Goal: Task Accomplishment & Management: Use online tool/utility

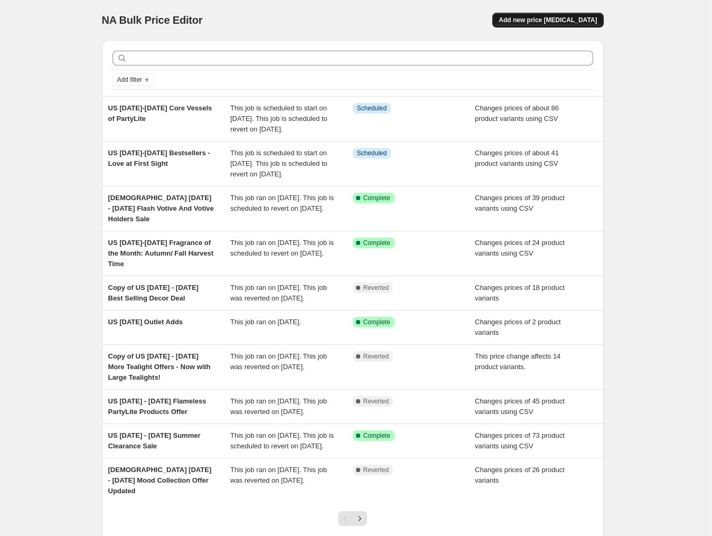
click at [560, 23] on span "Add new price [MEDICAL_DATA]" at bounding box center [548, 20] width 98 height 8
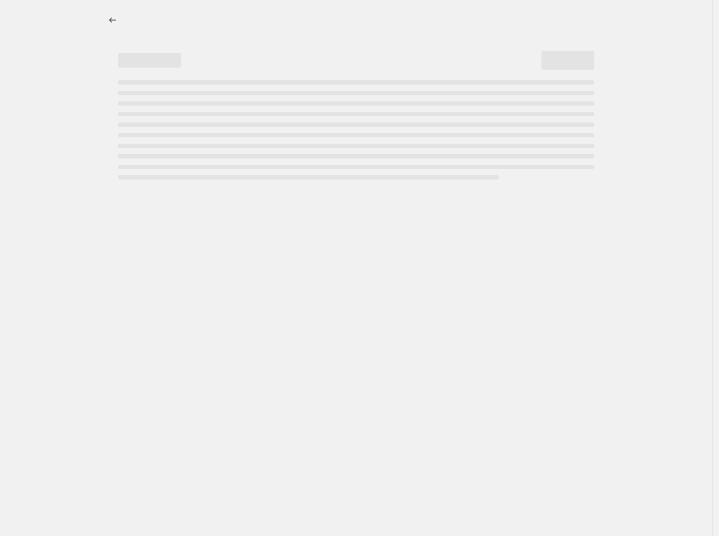
select select "percentage"
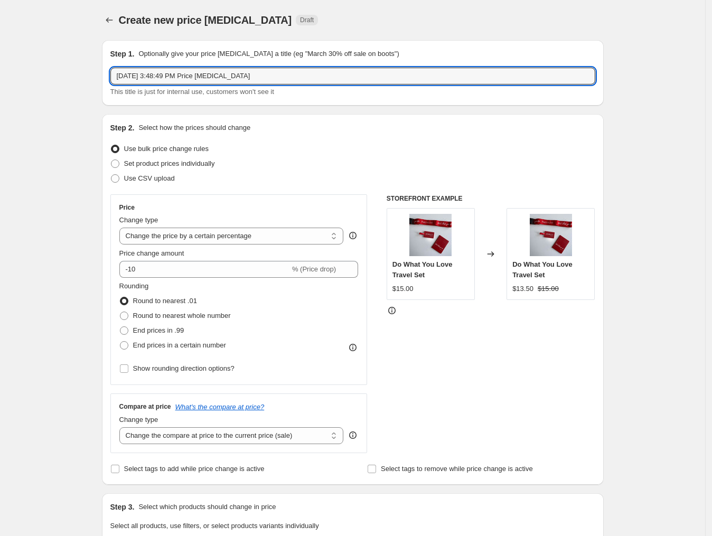
click at [81, 86] on div "Create new price [MEDICAL_DATA]. This page is ready Create new price [MEDICAL_D…" at bounding box center [353, 530] width 706 height 1060
click at [273, 77] on input "[DATE] 3:48:49 PM Price [MEDICAL_DATA]" at bounding box center [352, 76] width 485 height 17
drag, startPoint x: 273, startPoint y: 74, endPoint x: 51, endPoint y: 71, distance: 222.0
click at [51, 71] on div "Create new price [MEDICAL_DATA]. This page is ready Create new price [MEDICAL_D…" at bounding box center [353, 530] width 706 height 1060
paste input "[DATE]-[DATE] Bestsellers - Love at First Sight"
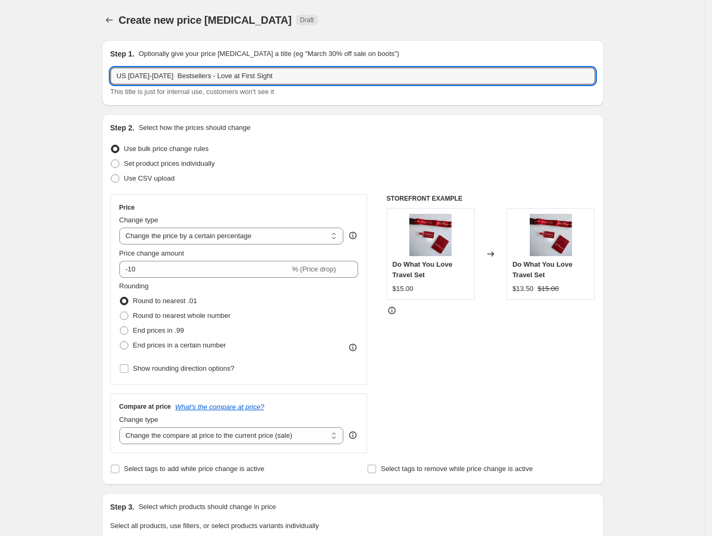
type input "US [DATE]-[DATE] Bestsellers - Love at First Sight"
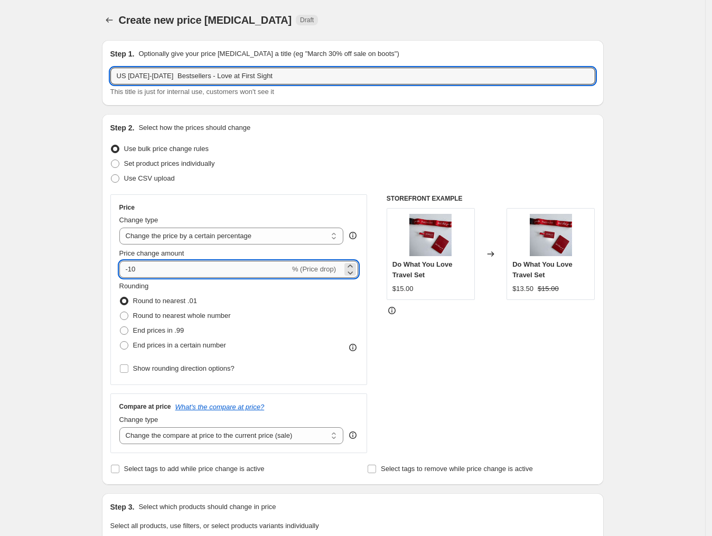
click at [164, 267] on input "-10" at bounding box center [204, 269] width 171 height 17
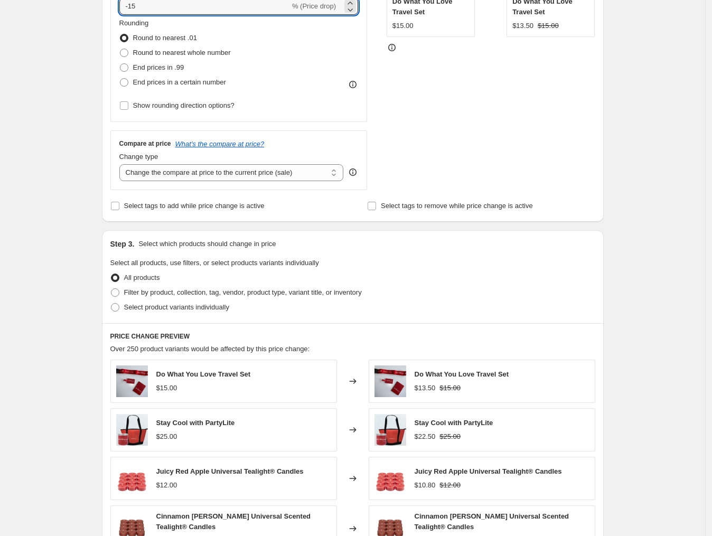
scroll to position [264, 0]
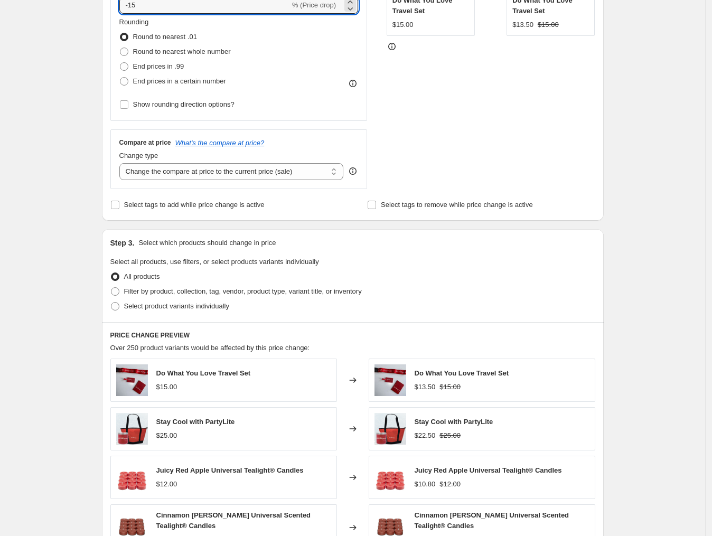
type input "-15"
click at [119, 293] on span at bounding box center [115, 292] width 8 height 8
click at [112, 288] on input "Filter by product, collection, tag, vendor, product type, variant title, or inv…" at bounding box center [111, 288] width 1 height 1
radio input "true"
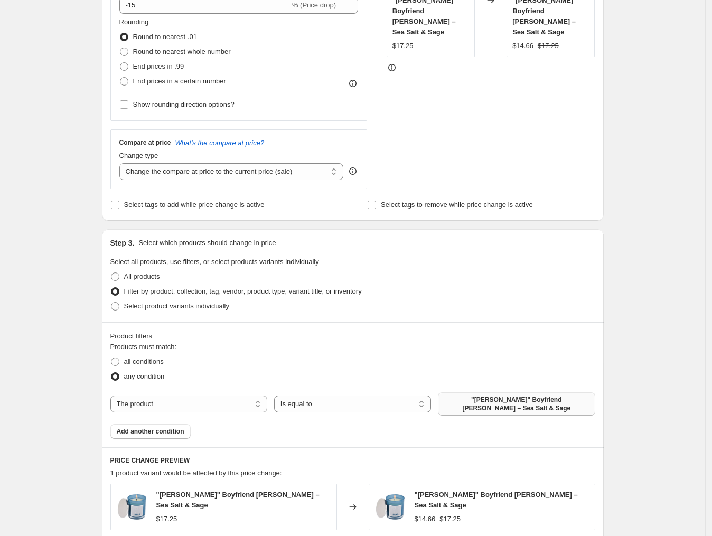
click at [488, 404] on span ""[PERSON_NAME]" Boyfriend [PERSON_NAME] – Sea Salt & Sage" at bounding box center [516, 404] width 144 height 17
click at [218, 401] on select "The product The product's collection The product's tag The product's vendor The…" at bounding box center [188, 404] width 157 height 17
select select "collection"
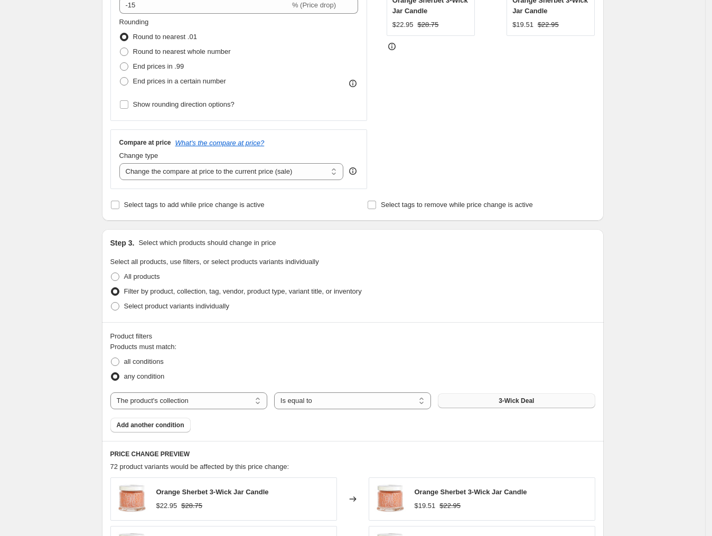
click at [470, 402] on button "3-Wick Deal" at bounding box center [516, 401] width 157 height 15
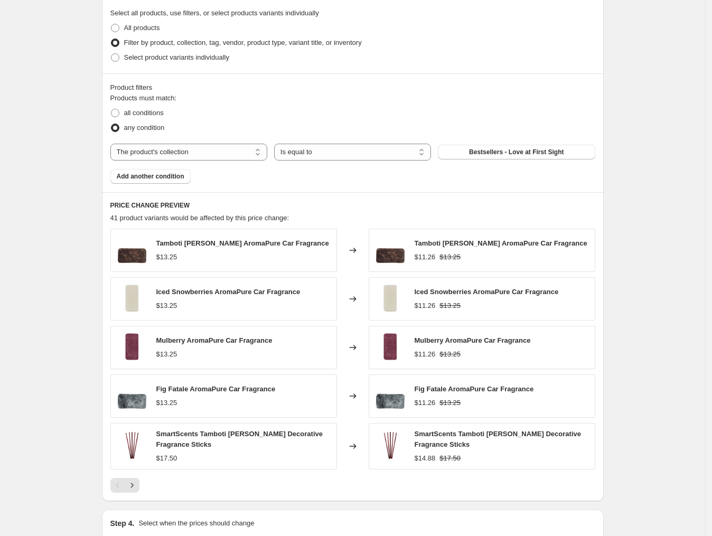
scroll to position [595, 0]
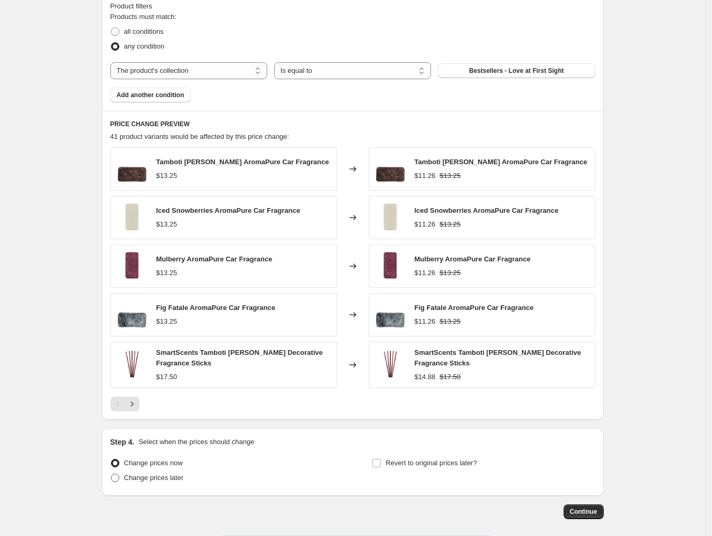
click at [155, 482] on span "Change prices later" at bounding box center [154, 478] width 60 height 8
click at [112, 475] on input "Change prices later" at bounding box center [111, 474] width 1 height 1
radio input "true"
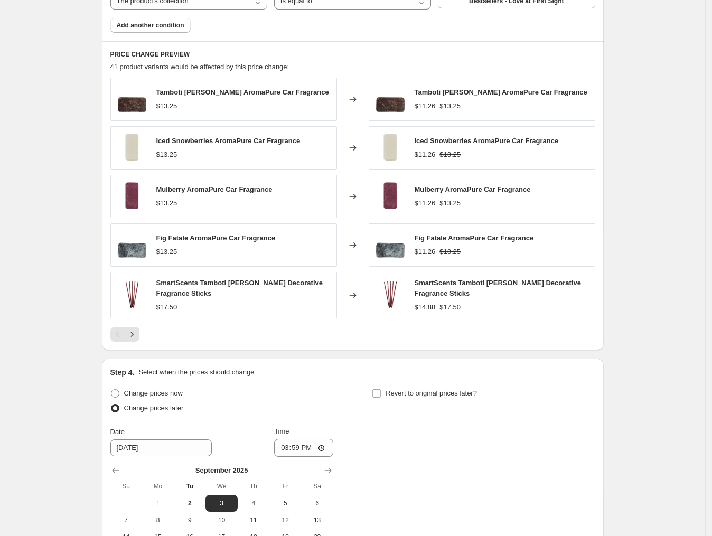
scroll to position [793, 0]
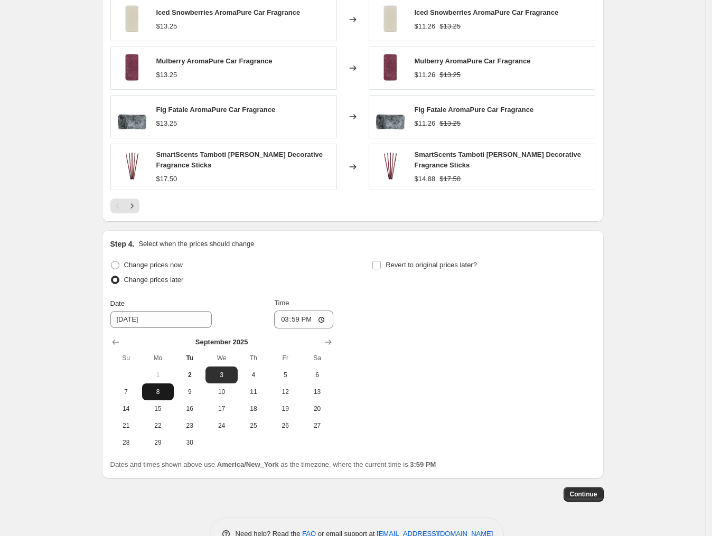
click at [157, 396] on span "8" at bounding box center [157, 392] width 23 height 8
type input "9/8/2025"
click at [285, 323] on input "15:59" at bounding box center [303, 320] width 59 height 18
type input "08:00"
click at [378, 266] on input "Revert to original prices later?" at bounding box center [377, 265] width 8 height 8
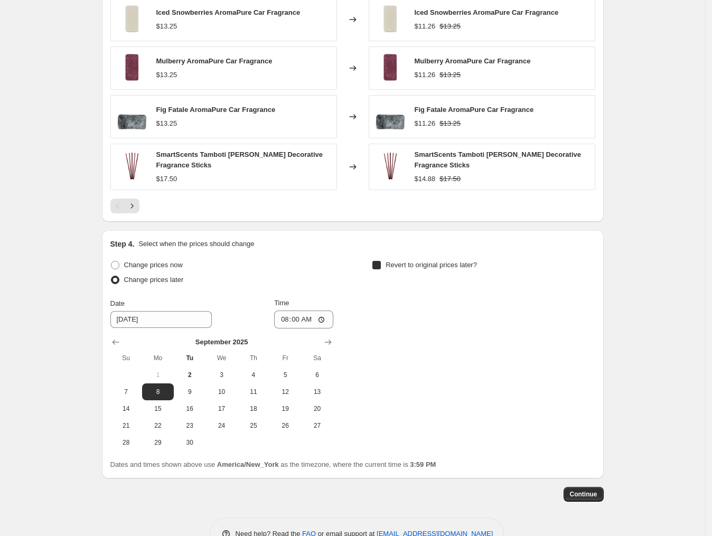
checkbox input "true"
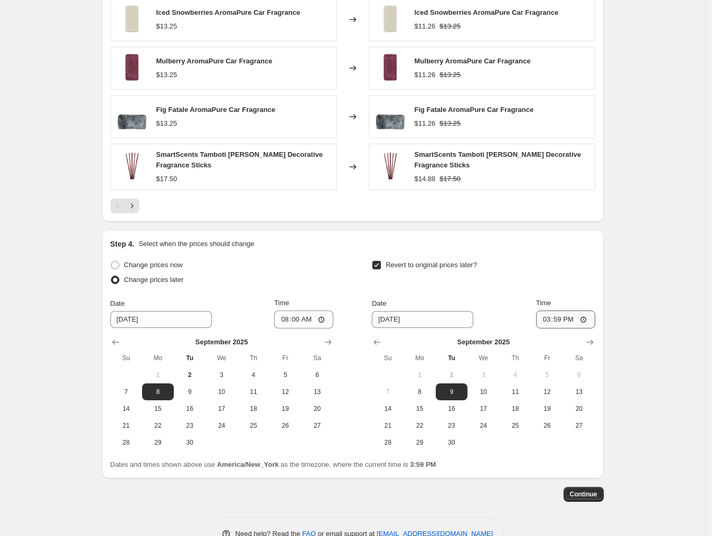
drag, startPoint x: 518, startPoint y: 432, endPoint x: 555, endPoint y: 330, distance: 108.3
click at [518, 430] on span "25" at bounding box center [515, 426] width 23 height 8
type input "9/25/2025"
click at [551, 320] on input "15:59" at bounding box center [565, 320] width 59 height 18
type input "07:59"
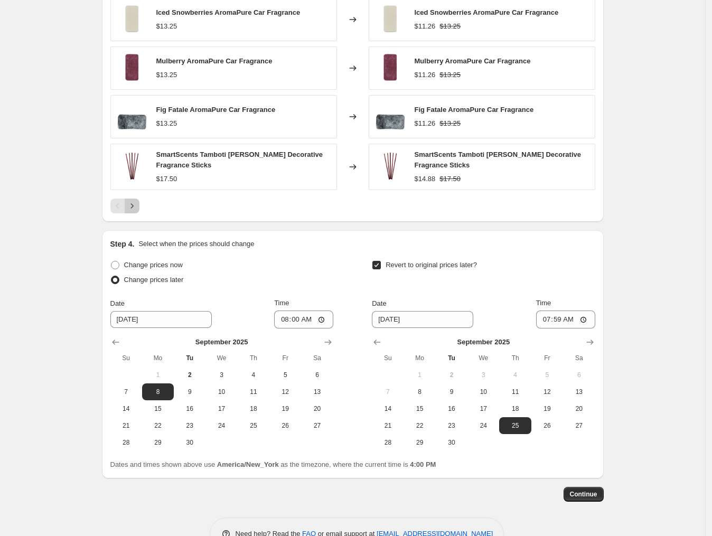
drag, startPoint x: 140, startPoint y: 209, endPoint x: 606, endPoint y: 239, distance: 466.6
click at [137, 209] on icon "Next" at bounding box center [132, 206] width 11 height 11
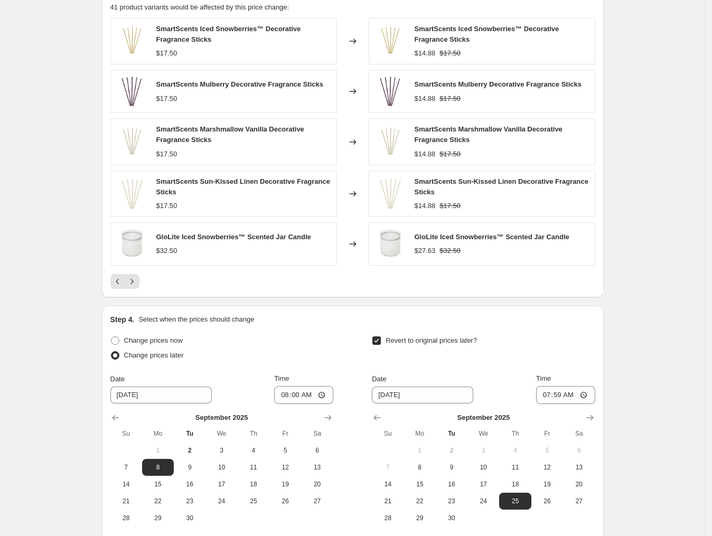
scroll to position [661, 0]
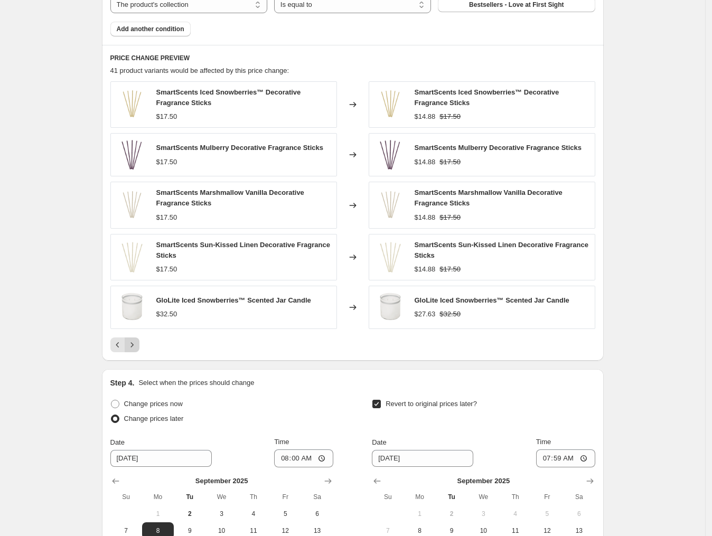
click at [140, 344] on button "Next" at bounding box center [132, 345] width 15 height 15
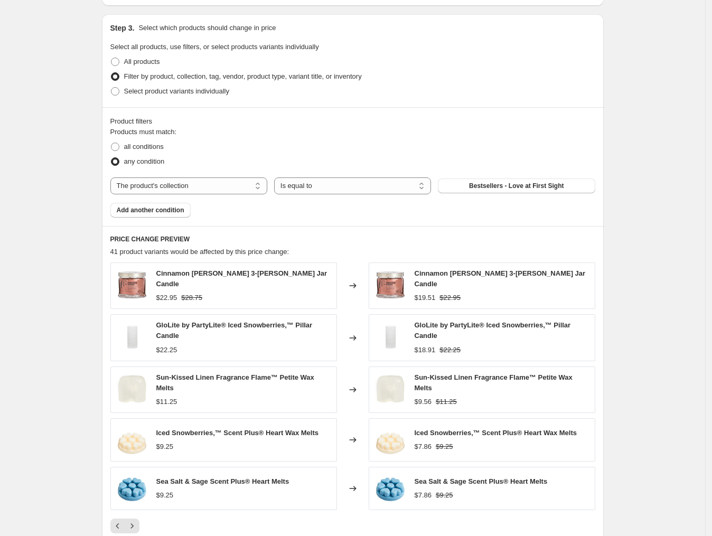
scroll to position [462, 0]
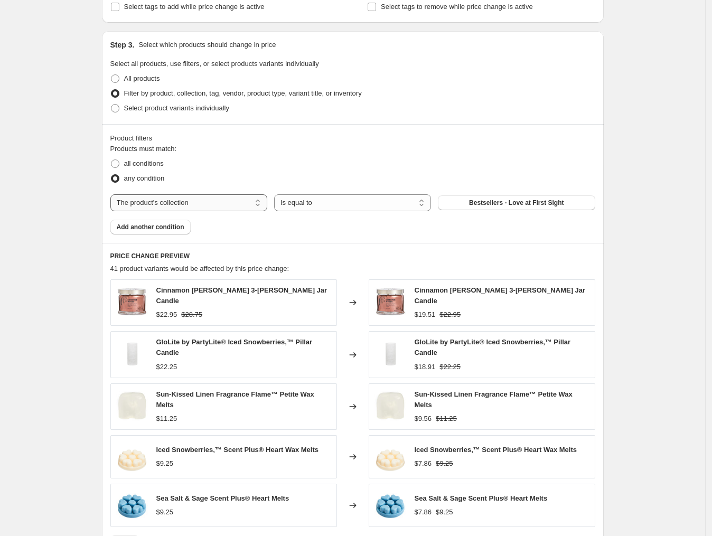
click at [250, 203] on select "The product The product's collection The product's tag The product's vendor The…" at bounding box center [188, 202] width 157 height 17
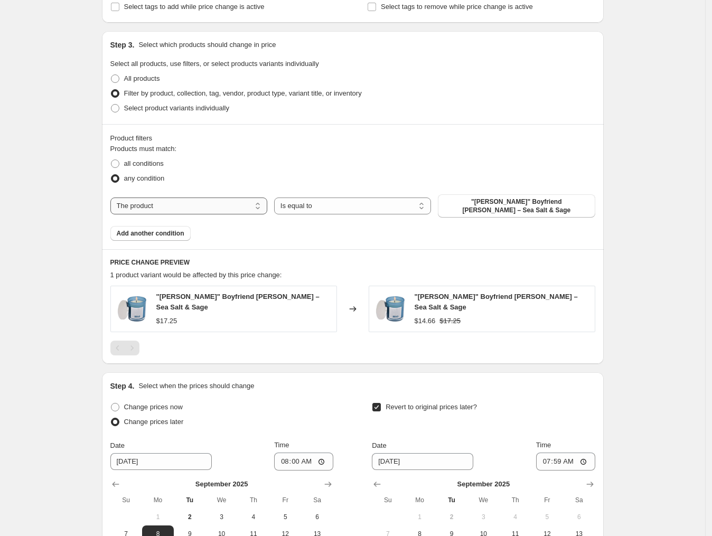
click at [229, 208] on select "The product The product's collection The product's tag The product's vendor The…" at bounding box center [188, 206] width 157 height 17
select select "collection"
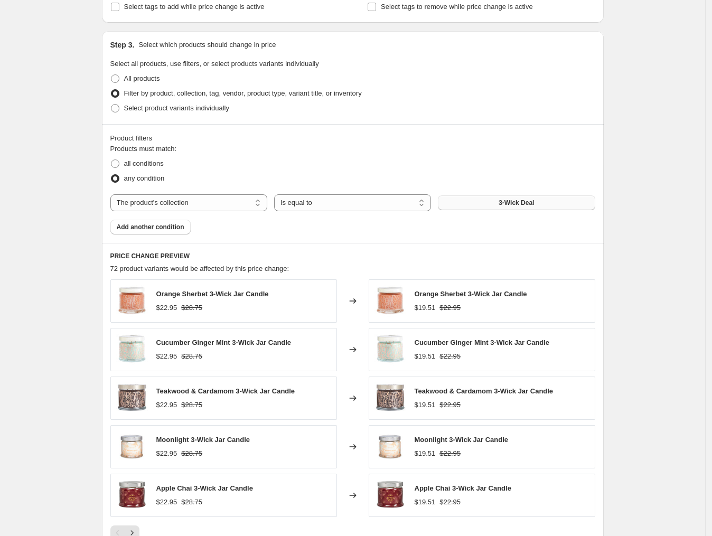
click at [472, 204] on button "3-Wick Deal" at bounding box center [516, 203] width 157 height 15
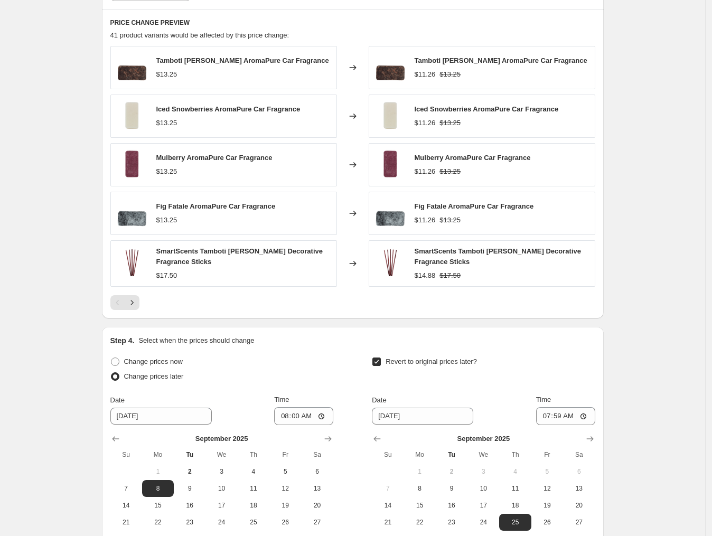
scroll to position [793, 0]
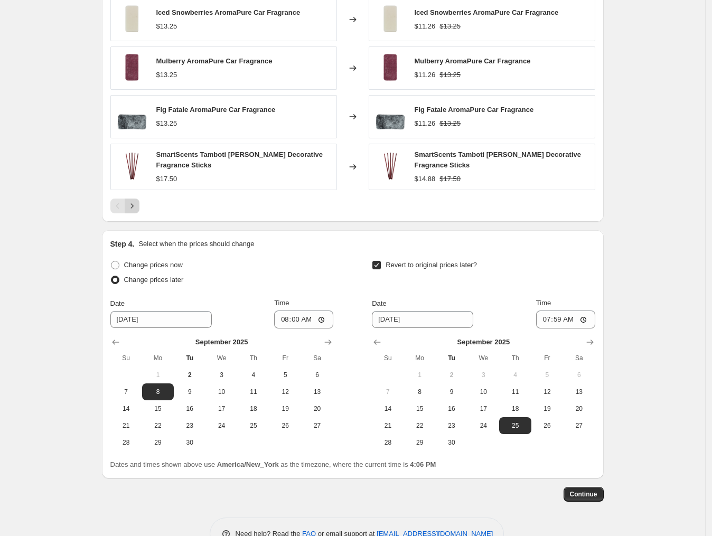
click at [137, 207] on icon "Next" at bounding box center [132, 206] width 11 height 11
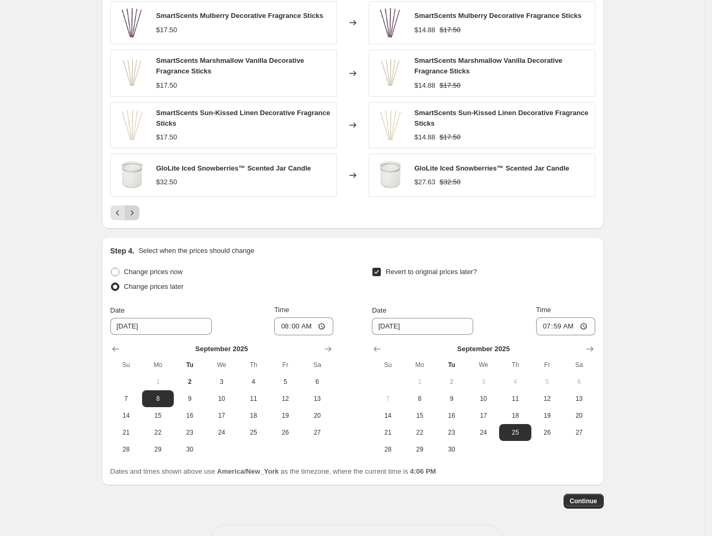
click at [133, 215] on icon "Next" at bounding box center [132, 212] width 3 height 5
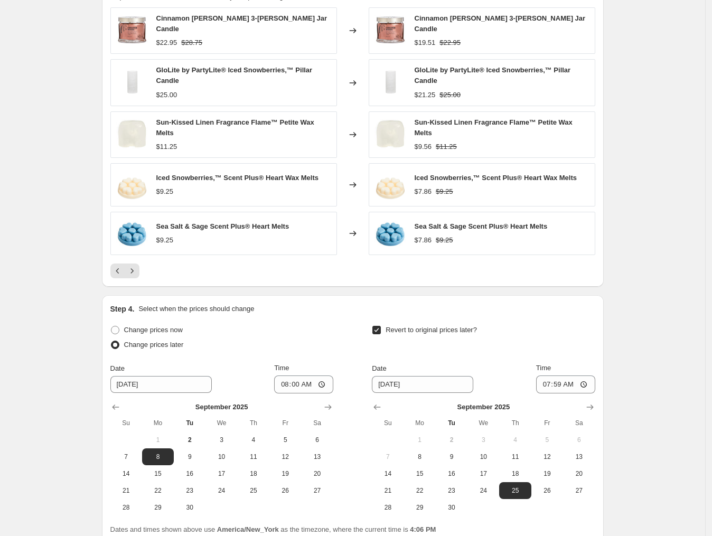
scroll to position [661, 0]
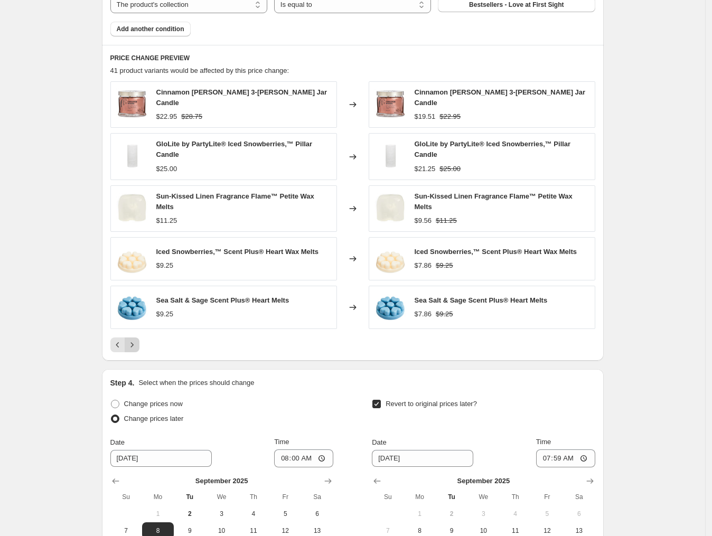
click at [133, 342] on icon "Next" at bounding box center [132, 344] width 3 height 5
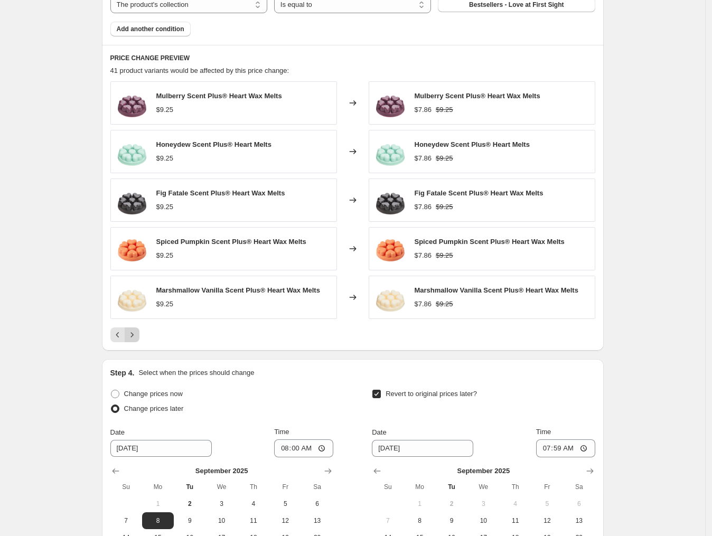
click at [134, 338] on icon "Next" at bounding box center [132, 335] width 11 height 11
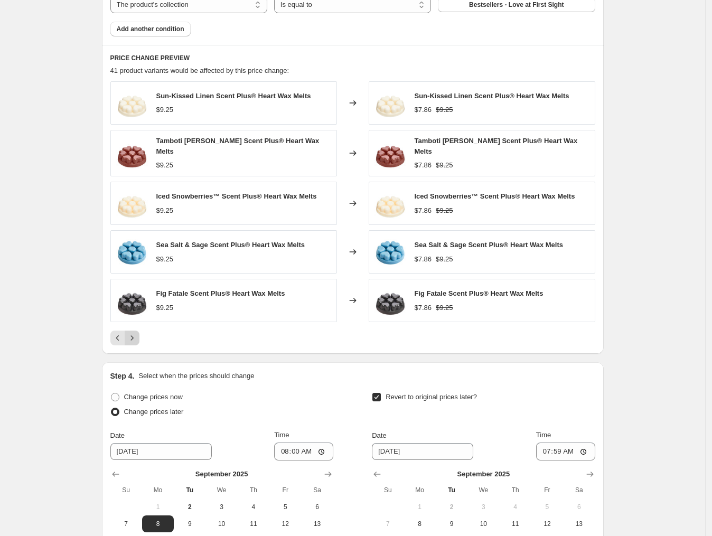
click at [133, 336] on icon "Next" at bounding box center [132, 338] width 11 height 11
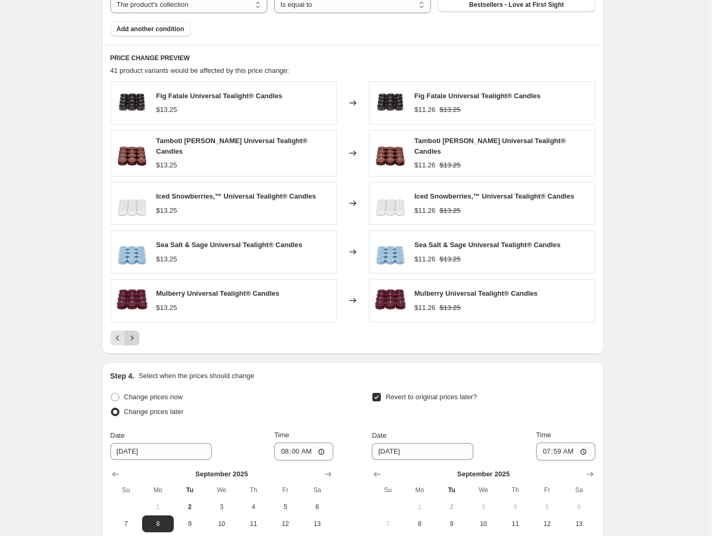
click at [131, 338] on icon "Next" at bounding box center [132, 338] width 11 height 11
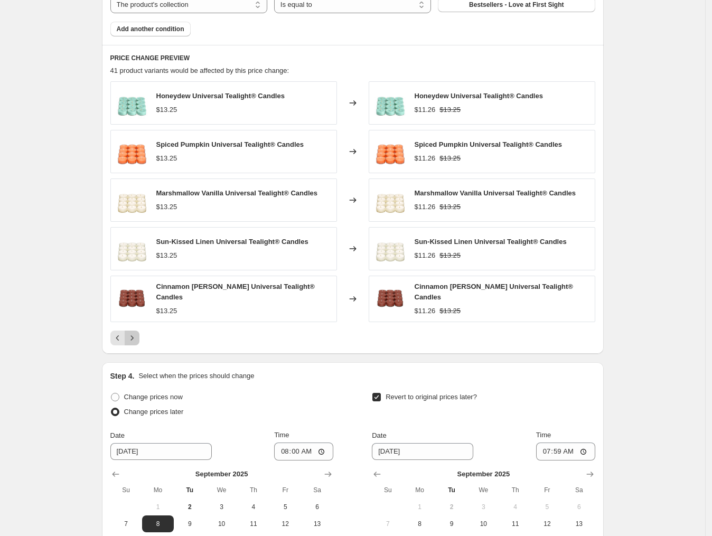
drag, startPoint x: 137, startPoint y: 338, endPoint x: 213, endPoint y: 340, distance: 75.6
click at [137, 338] on icon "Next" at bounding box center [132, 338] width 11 height 11
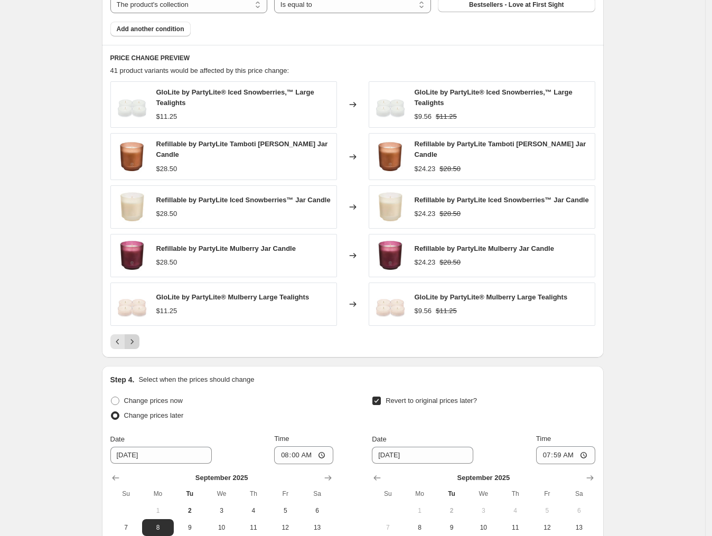
click at [137, 341] on icon "Next" at bounding box center [132, 342] width 11 height 11
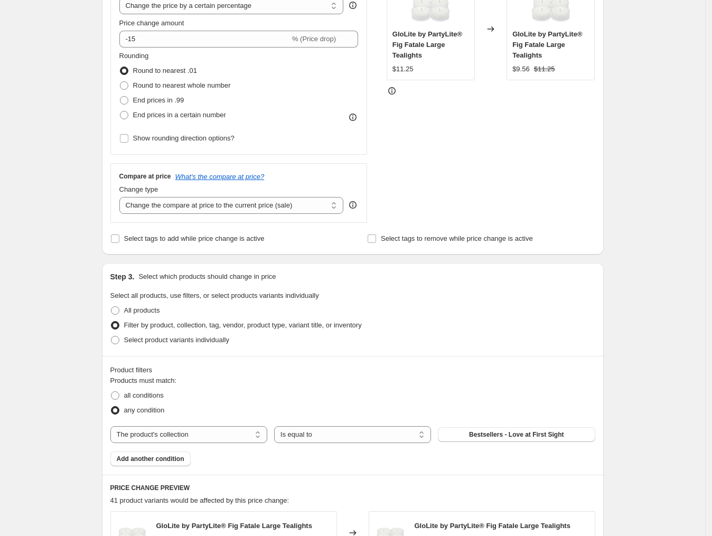
scroll to position [164, 0]
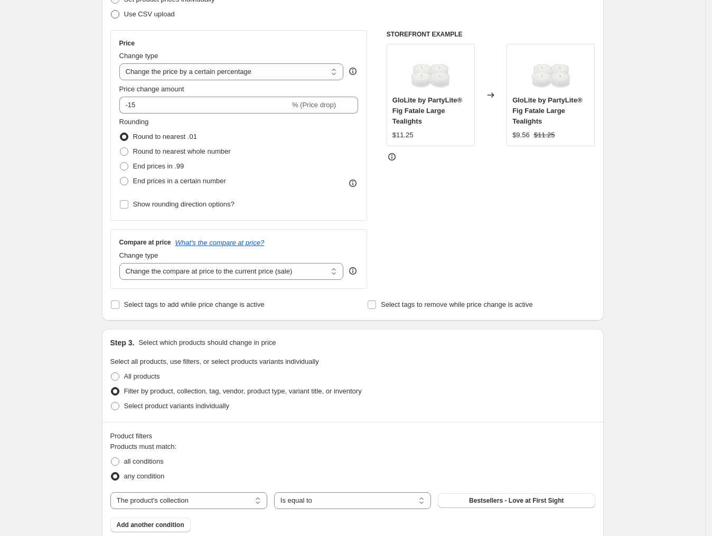
click at [116, 13] on span at bounding box center [115, 14] width 8 height 8
click at [112, 11] on input "Use CSV upload" at bounding box center [111, 10] width 1 height 1
radio input "true"
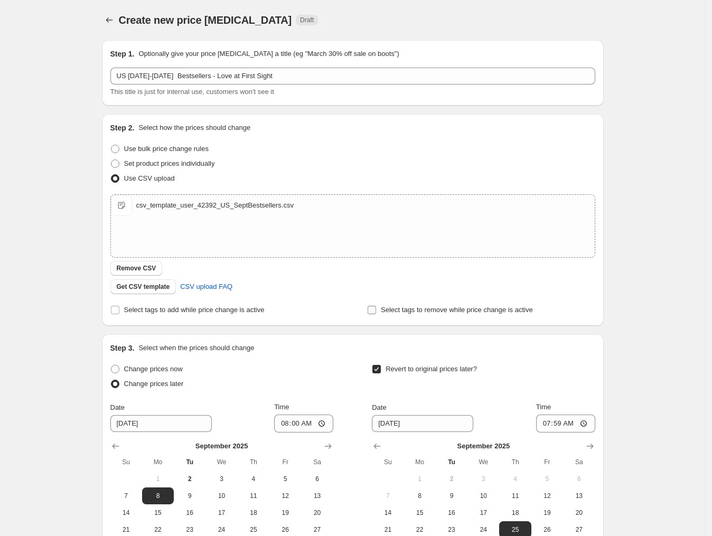
scroll to position [134, 0]
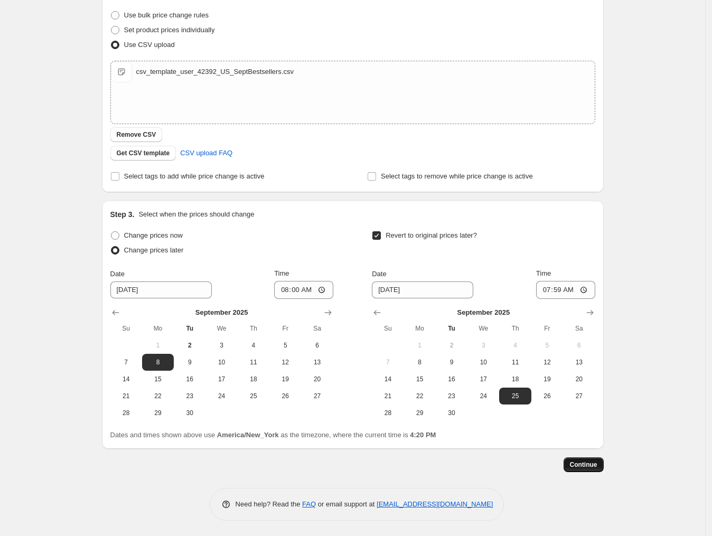
click at [584, 466] on span "Continue" at bounding box center [583, 465] width 27 height 8
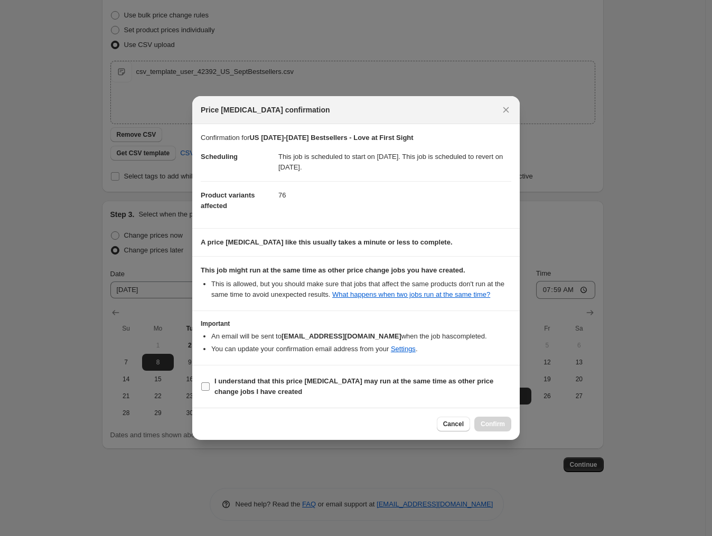
click at [273, 386] on b "I understand that this price change job may run at the same time as other price…" at bounding box center [354, 386] width 279 height 18
click at [210, 386] on input "I understand that this price change job may run at the same time as other price…" at bounding box center [205, 387] width 8 height 8
checkbox input "true"
click at [488, 426] on span "Confirm" at bounding box center [493, 424] width 24 height 8
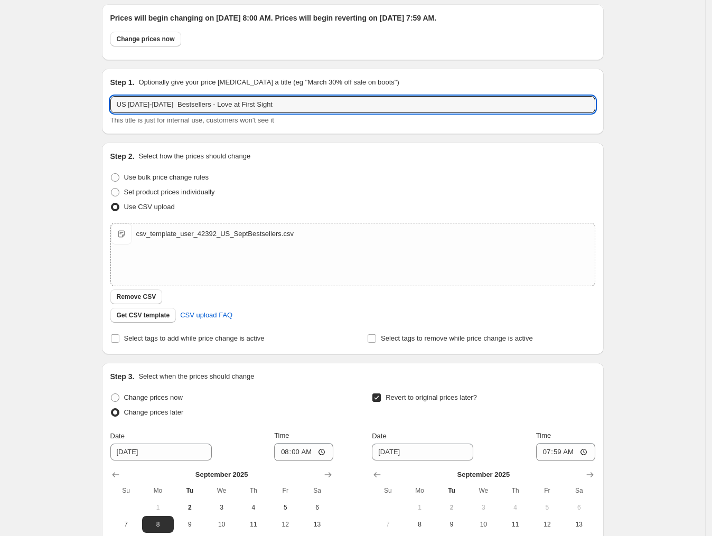
scroll to position [33, 0]
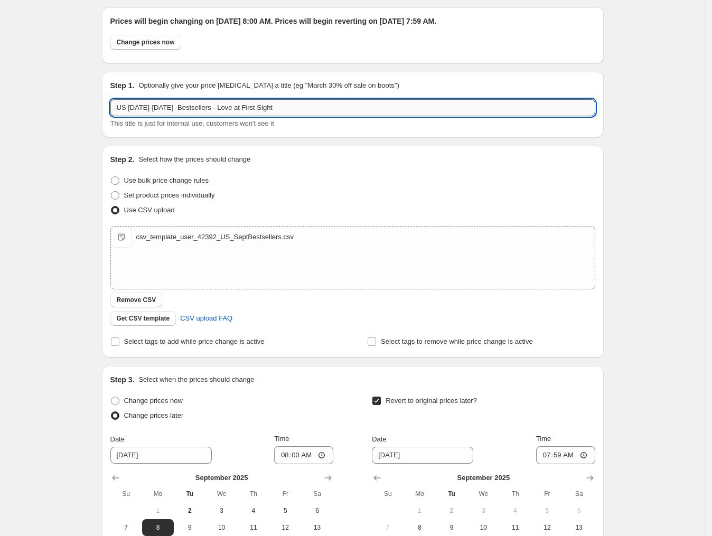
drag, startPoint x: 301, startPoint y: 8, endPoint x: 130, endPoint y: 100, distance: 194.4
click at [130, 100] on input "US 8th-24th September Bestsellers - Love at First Sight" at bounding box center [352, 107] width 485 height 17
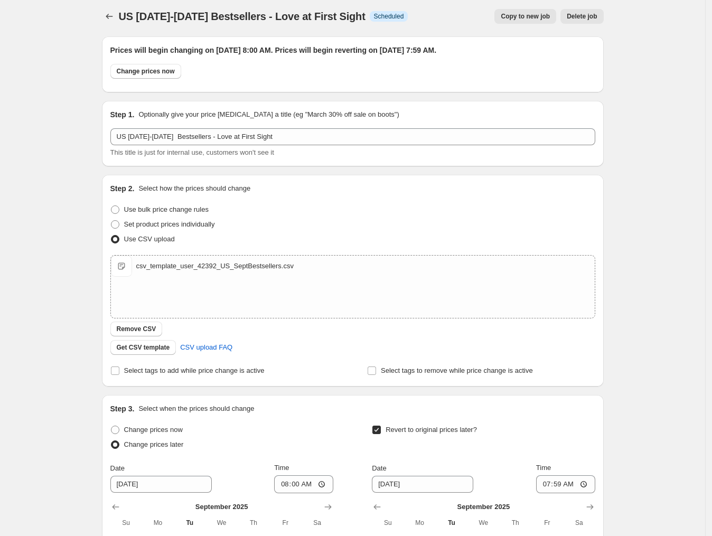
scroll to position [0, 0]
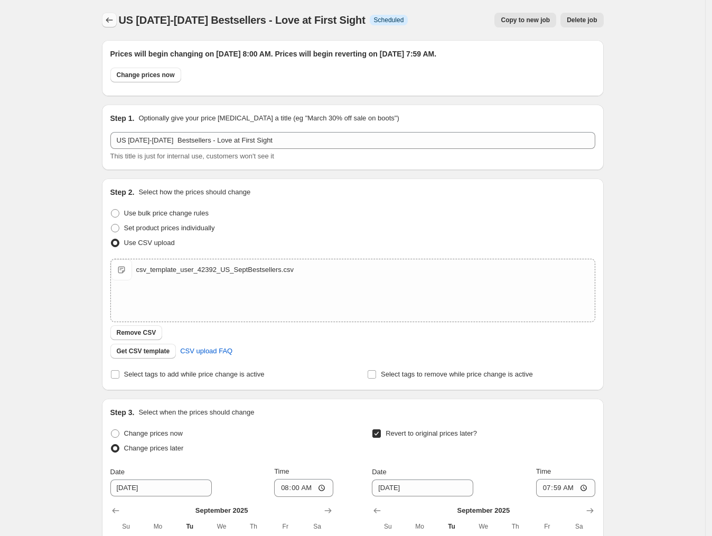
click at [109, 22] on icon "Price change jobs" at bounding box center [109, 20] width 11 height 11
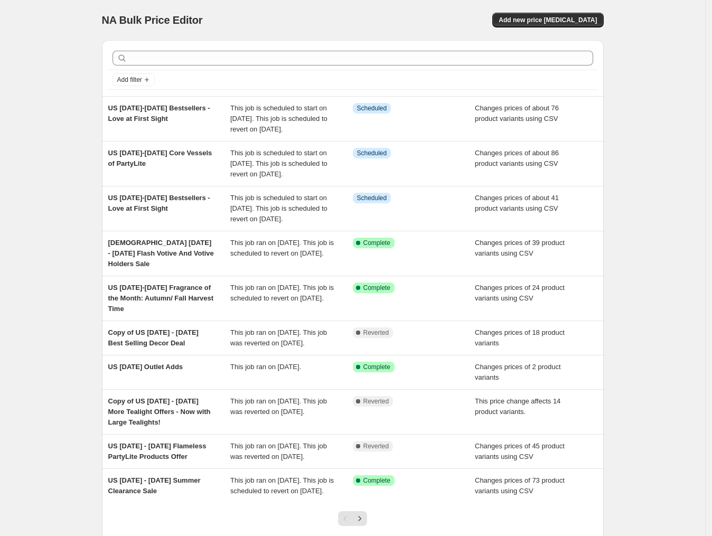
click at [427, 10] on div "NA Bulk Price Editor. This page is ready NA Bulk Price Editor Add new price cha…" at bounding box center [353, 20] width 502 height 40
click at [572, 13] on button "Add new price change job" at bounding box center [548, 20] width 111 height 15
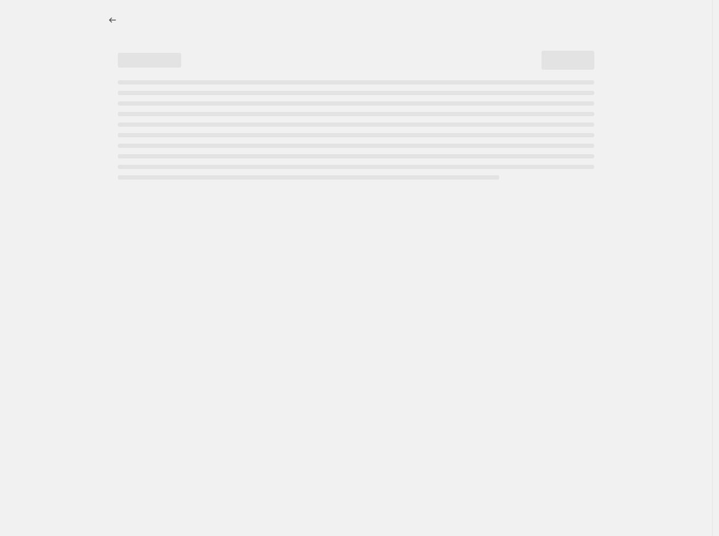
select select "percentage"
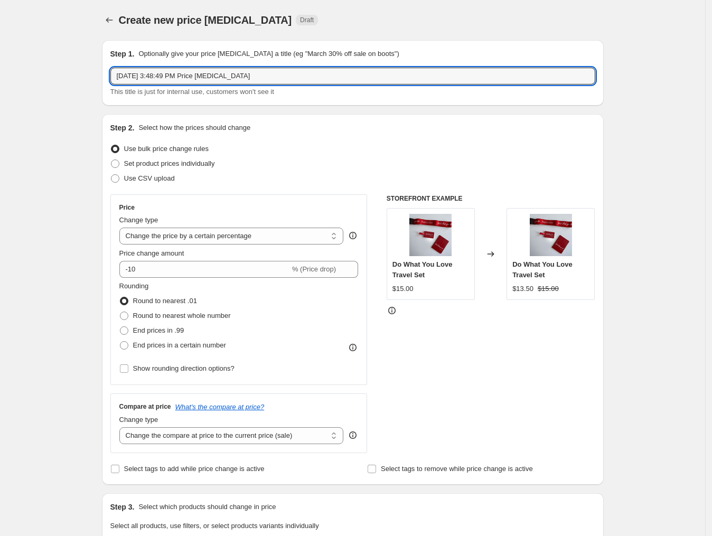
drag, startPoint x: 271, startPoint y: 76, endPoint x: 45, endPoint y: 88, distance: 226.6
click at [45, 88] on div "Create new price change job. This page is ready Create new price change job Dra…" at bounding box center [353, 530] width 706 height 1060
paste input "11th-17th September Hurricanes and Lanterns"
type input "US 11th-17th September Hurricanes and Lanterns"
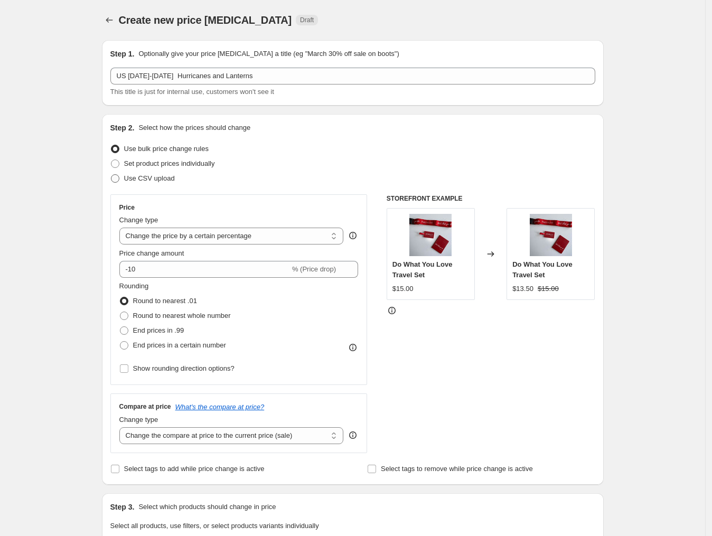
click at [159, 176] on span "Use CSV upload" at bounding box center [149, 178] width 51 height 8
click at [112, 175] on input "Use CSV upload" at bounding box center [111, 174] width 1 height 1
radio input "true"
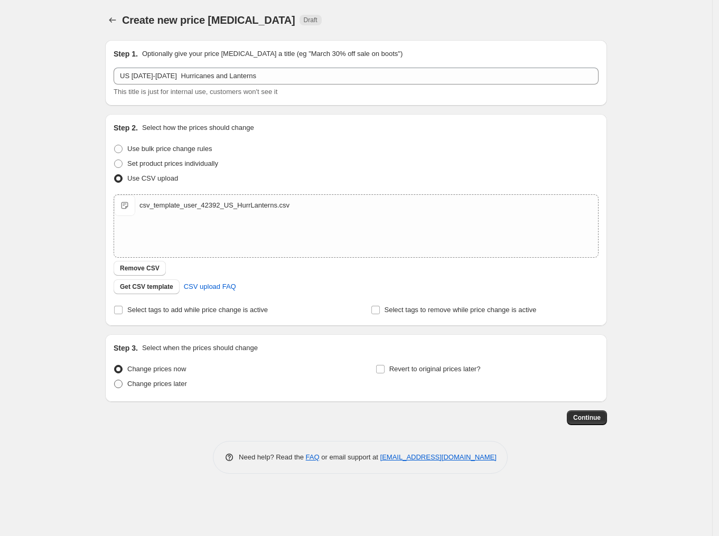
click at [115, 383] on span at bounding box center [118, 384] width 8 height 8
click at [115, 381] on input "Change prices later" at bounding box center [114, 380] width 1 height 1
radio input "true"
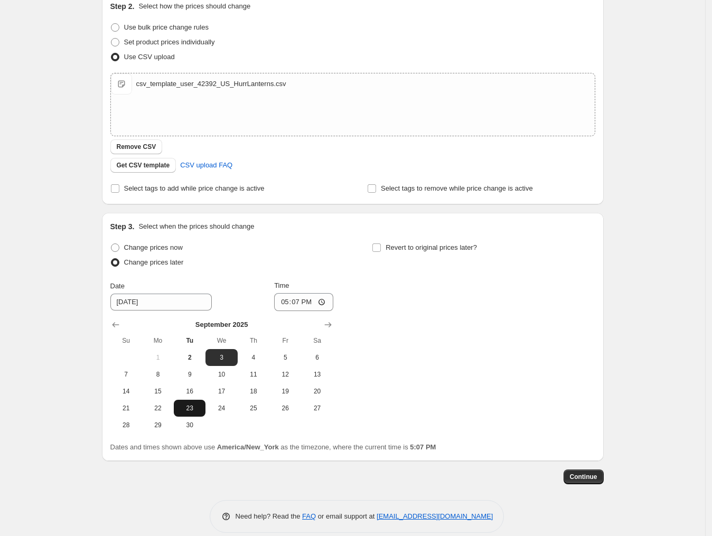
scroll to position [132, 0]
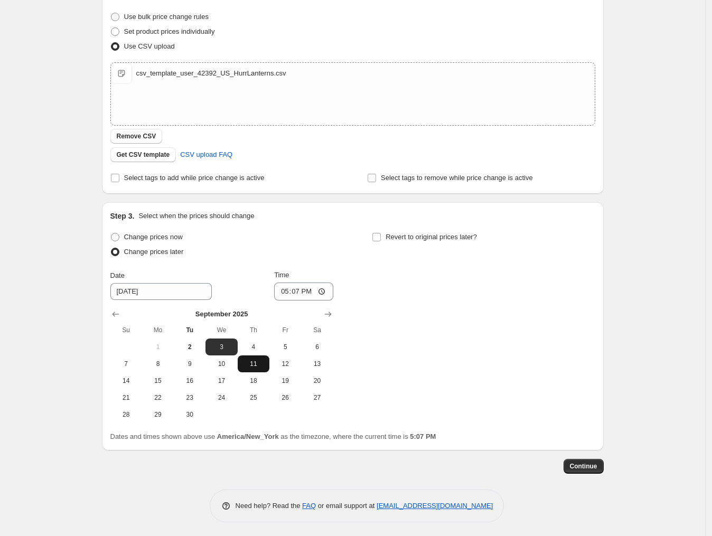
click at [259, 356] on button "11" at bounding box center [254, 364] width 32 height 17
type input "9/11/2025"
click at [287, 294] on input "17:07" at bounding box center [303, 292] width 59 height 18
type input "19:07"
type input "08:00"
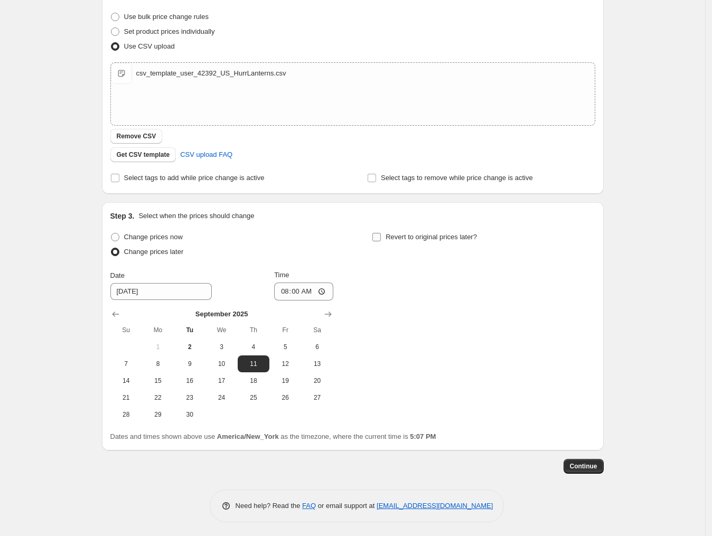
click at [378, 236] on input "Revert to original prices later?" at bounding box center [377, 237] width 8 height 8
checkbox input "true"
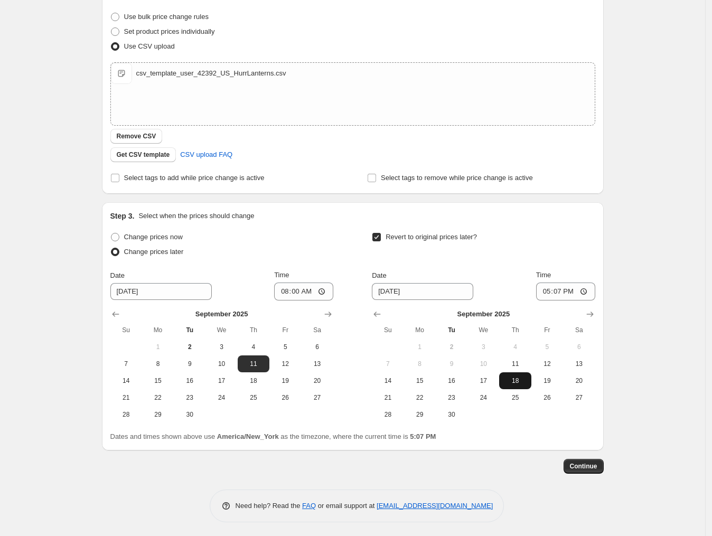
click at [516, 378] on span "18" at bounding box center [515, 381] width 23 height 8
type input "9/18/2025"
click at [549, 290] on input "17:07" at bounding box center [565, 292] width 59 height 18
type input "07:59"
click at [386, 10] on div "Use bulk price change rules" at bounding box center [352, 17] width 485 height 15
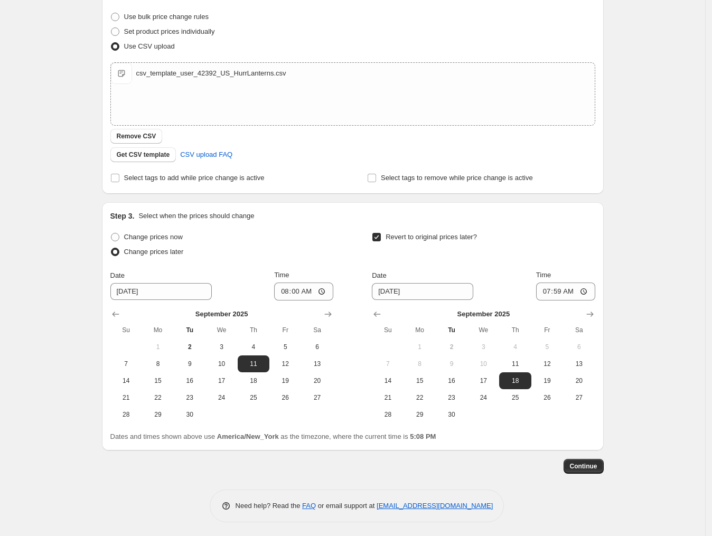
scroll to position [0, 0]
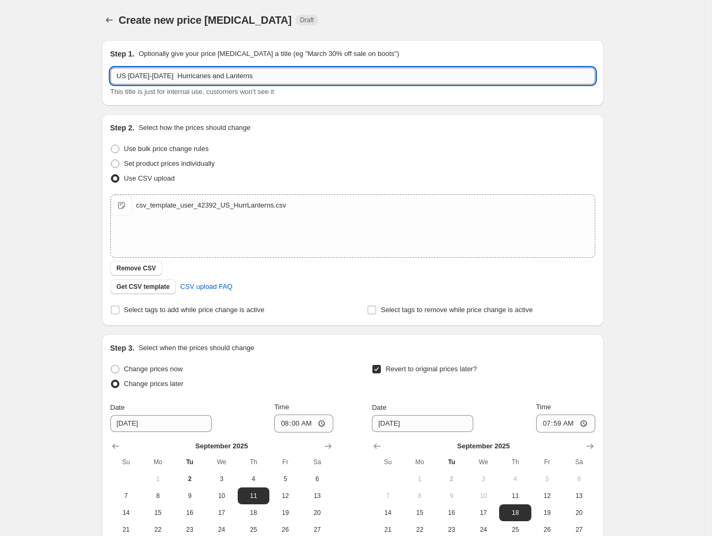
drag, startPoint x: 302, startPoint y: 77, endPoint x: 131, endPoint y: 80, distance: 171.3
click at [131, 80] on input "US 11th-17th September Hurricanes and Lanterns" at bounding box center [352, 76] width 485 height 17
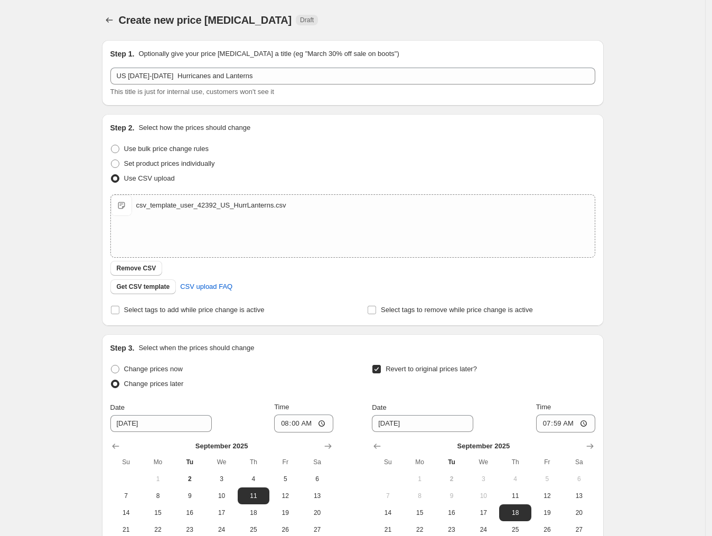
click at [469, 15] on div "Create new price change job Draft" at bounding box center [353, 20] width 502 height 15
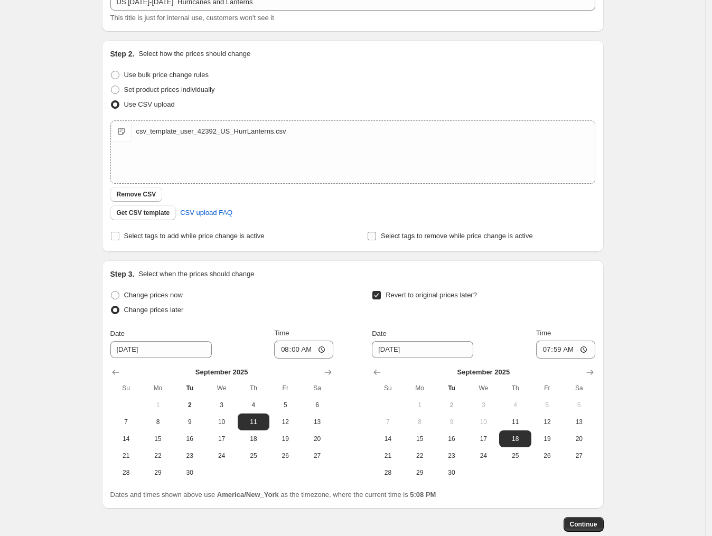
scroll to position [134, 0]
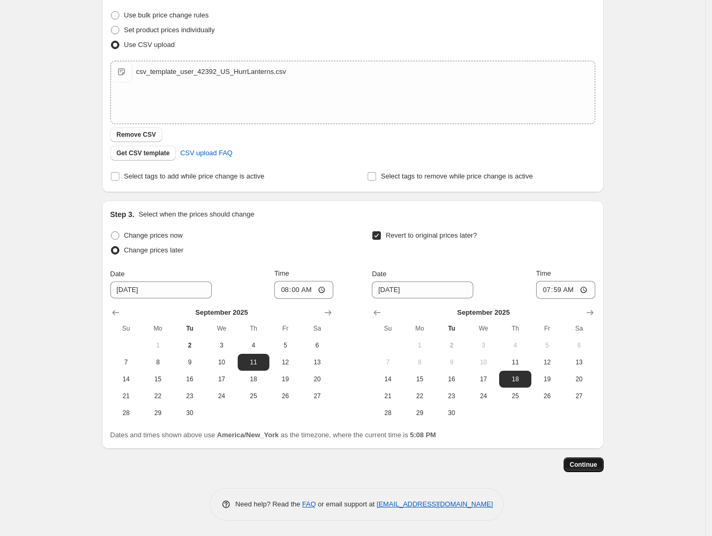
click at [578, 467] on span "Continue" at bounding box center [583, 465] width 27 height 8
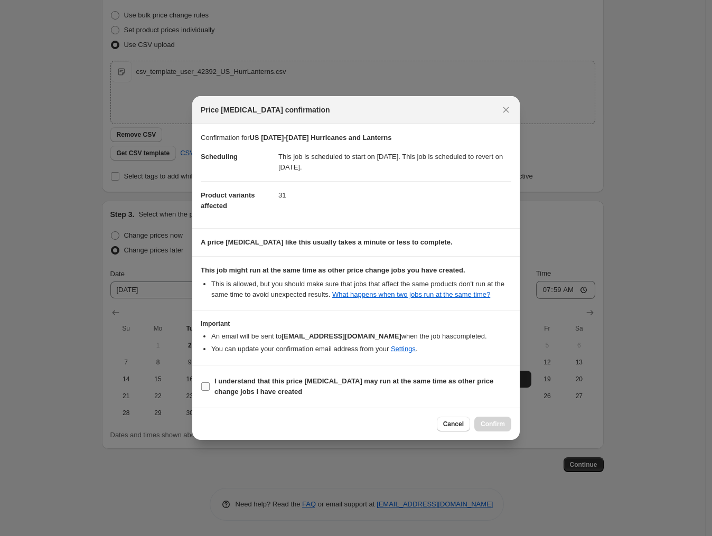
click at [284, 386] on span "I understand that this price change job may run at the same time as other price…" at bounding box center [363, 386] width 297 height 21
click at [210, 386] on input "I understand that this price change job may run at the same time as other price…" at bounding box center [205, 387] width 8 height 8
checkbox input "true"
click at [487, 422] on span "Confirm" at bounding box center [493, 424] width 24 height 8
